Goal: Register for event/course

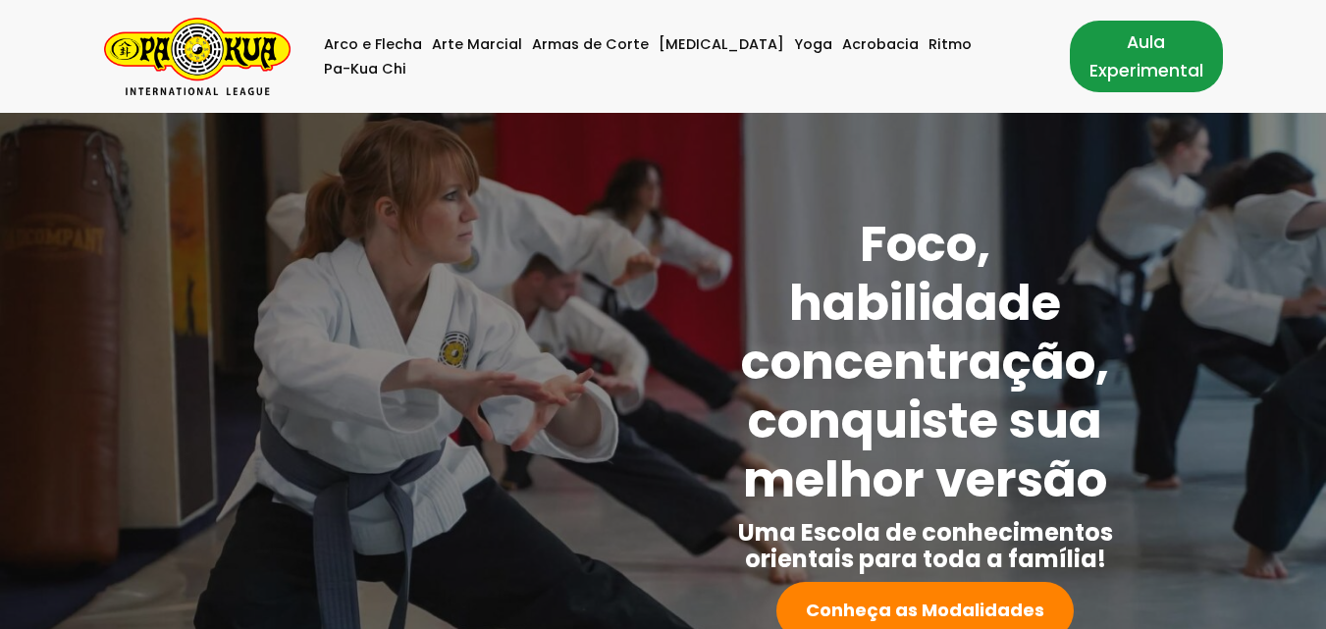
click at [1090, 65] on link "Aula Experimental" at bounding box center [1146, 56] width 153 height 71
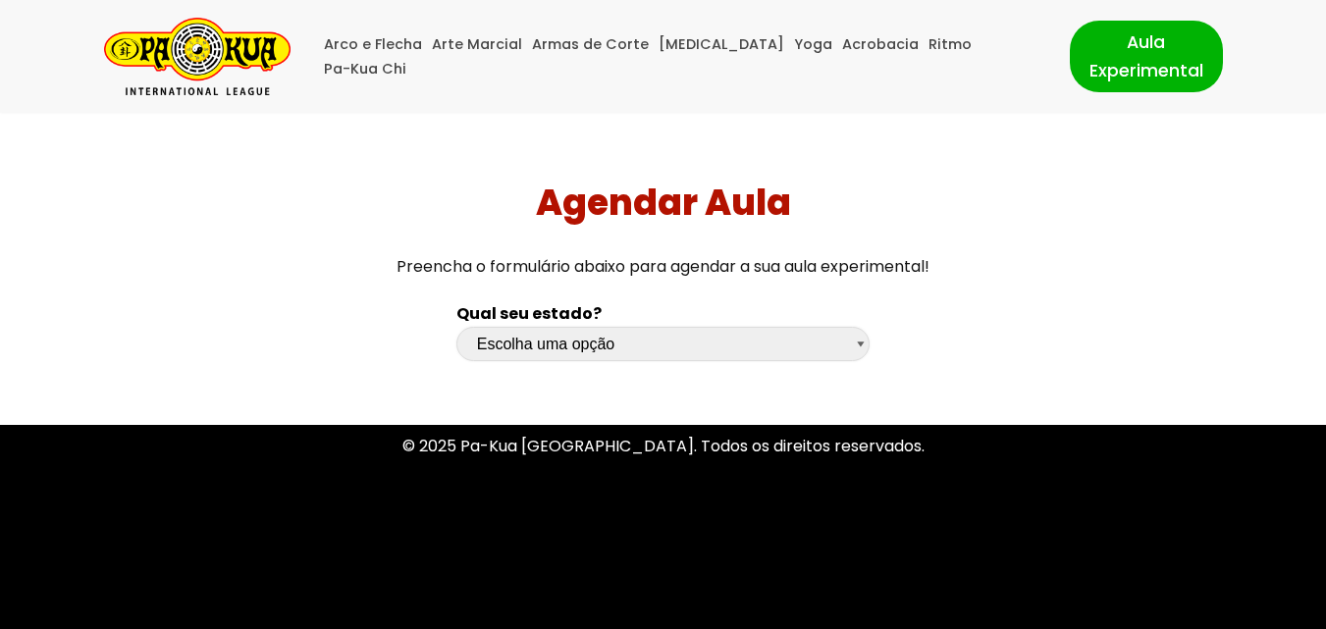
click at [860, 345] on select "Escolha uma opção [GEOGRAPHIC_DATA] [GEOGRAPHIC_DATA] [GEOGRAPHIC_DATA] [GEOGRA…" at bounding box center [663, 344] width 414 height 34
select select "sp"
click at [456, 327] on select "Escolha uma opção [GEOGRAPHIC_DATA] [GEOGRAPHIC_DATA] [GEOGRAPHIC_DATA] [GEOGRA…" at bounding box center [663, 344] width 414 height 34
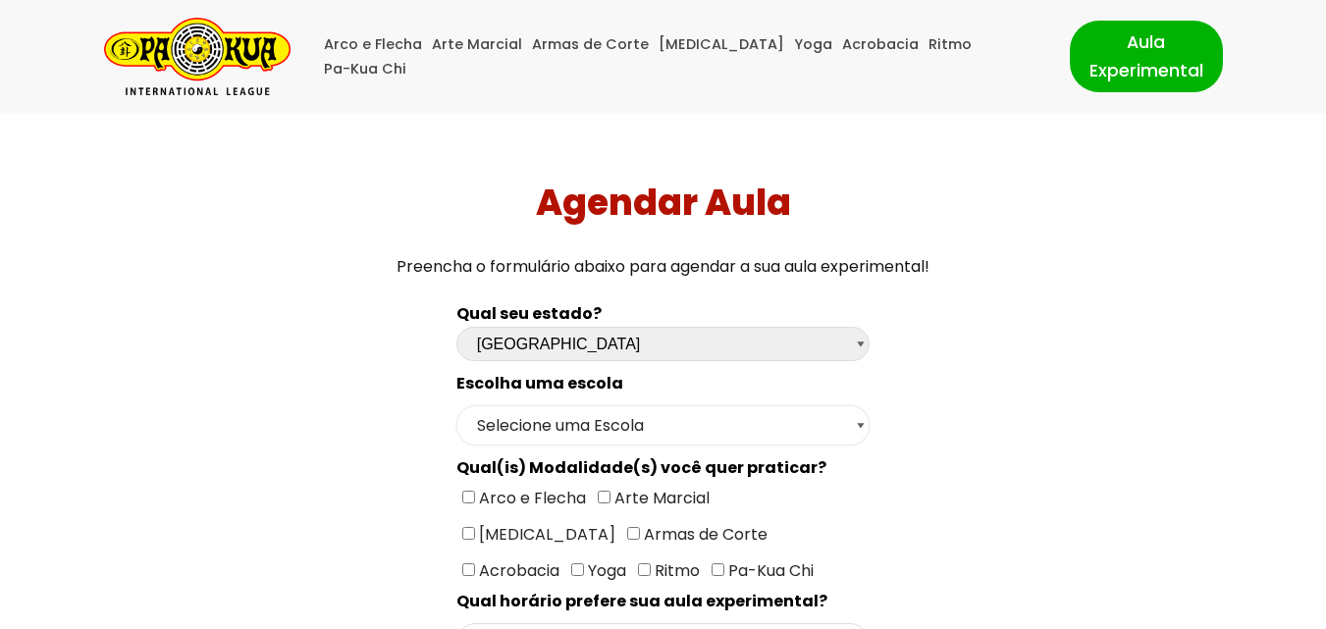
click at [861, 417] on select "Selecione uma Escola [GEOGRAPHIC_DATA] - Escola [GEOGRAPHIC_DATA] - [GEOGRAPHIC…" at bounding box center [663, 425] width 414 height 40
click at [456, 405] on select "Selecione uma Escola [GEOGRAPHIC_DATA] - Escola [GEOGRAPHIC_DATA] - [GEOGRAPHIC…" at bounding box center [663, 425] width 414 height 40
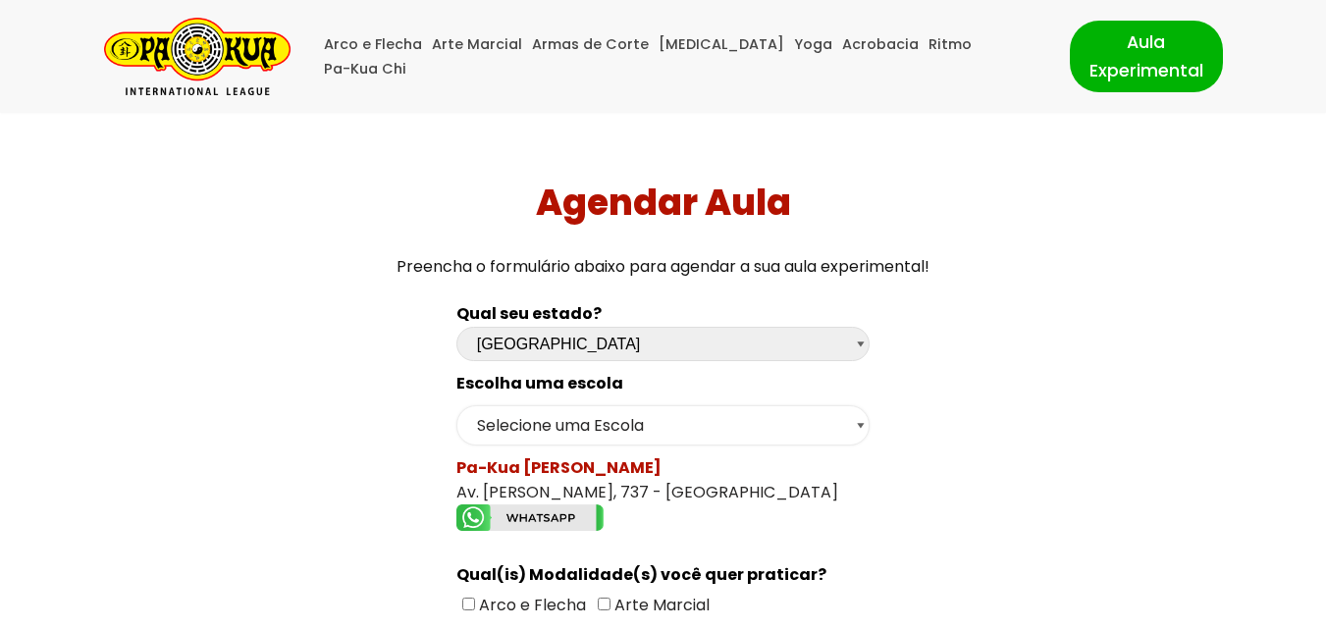
click at [858, 422] on select "Selecione uma Escola [GEOGRAPHIC_DATA] - Escola [GEOGRAPHIC_DATA] - [GEOGRAPHIC…" at bounding box center [663, 425] width 414 height 40
select select "[GEOGRAPHIC_DATA] - [GEOGRAPHIC_DATA]"
click at [456, 405] on select "Selecione uma Escola [GEOGRAPHIC_DATA] - Escola [GEOGRAPHIC_DATA] - [GEOGRAPHIC…" at bounding box center [663, 425] width 414 height 40
